Goal: Task Accomplishment & Management: Manage account settings

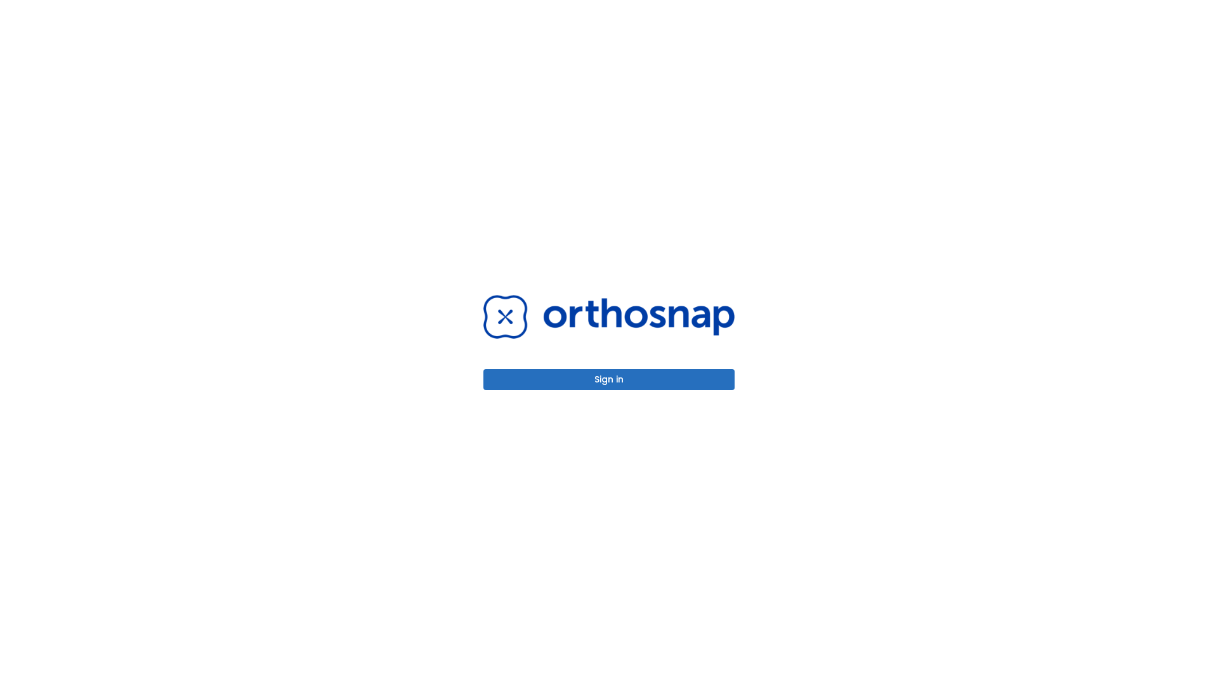
click at [609, 379] on button "Sign in" at bounding box center [608, 379] width 251 height 21
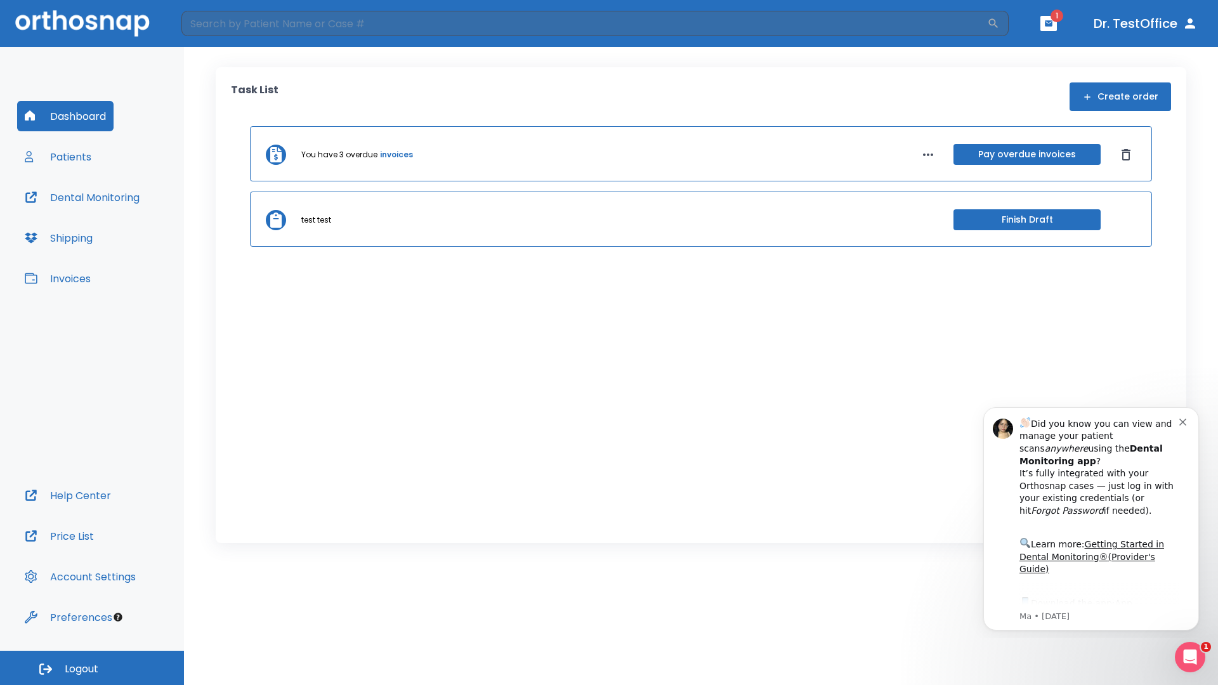
click at [92, 668] on span "Logout" at bounding box center [82, 669] width 34 height 14
